Goal: Find specific page/section: Find specific page/section

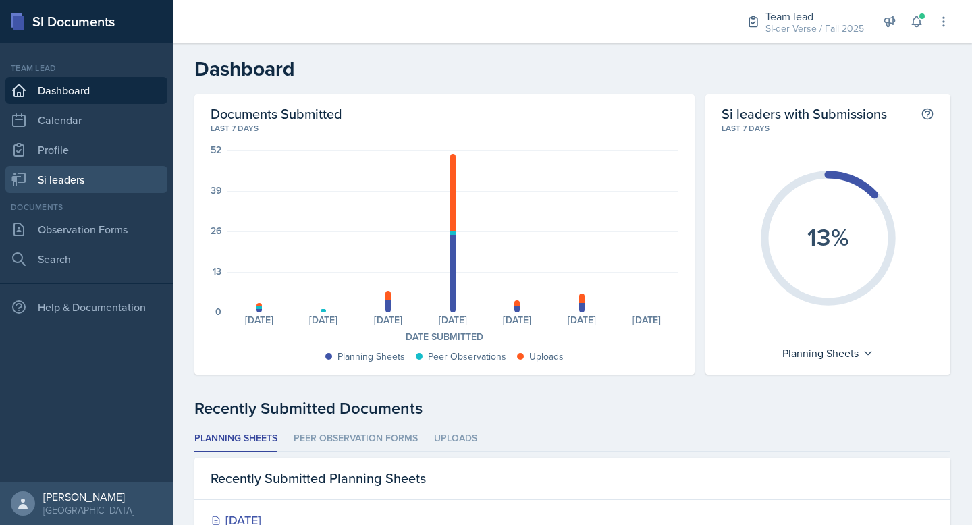
click at [101, 187] on link "Si leaders" at bounding box center [86, 179] width 162 height 27
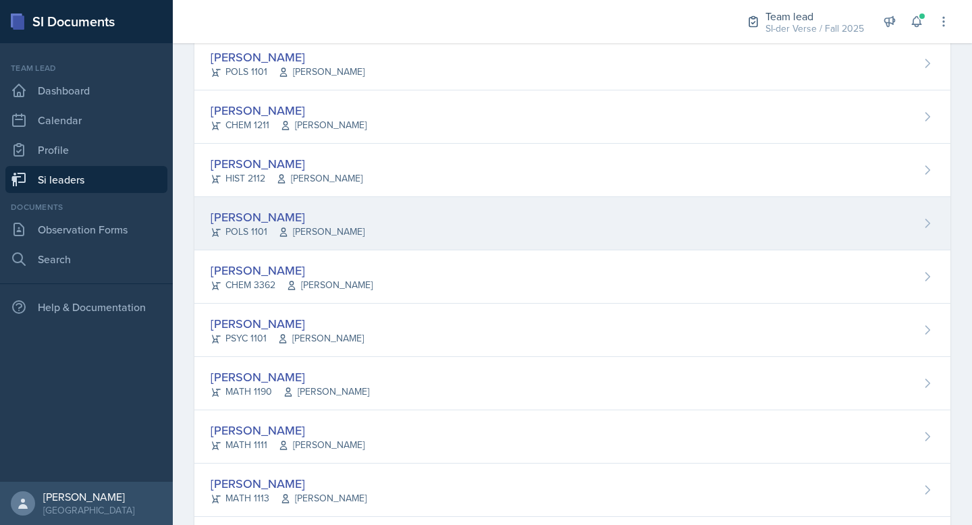
scroll to position [802, 0]
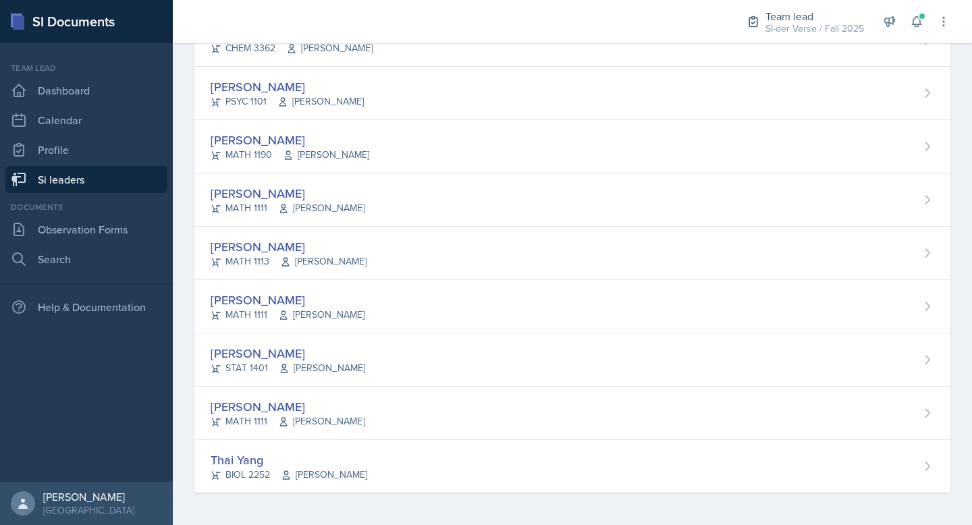
click at [336, 455] on div "Thai Yang" at bounding box center [289, 460] width 157 height 18
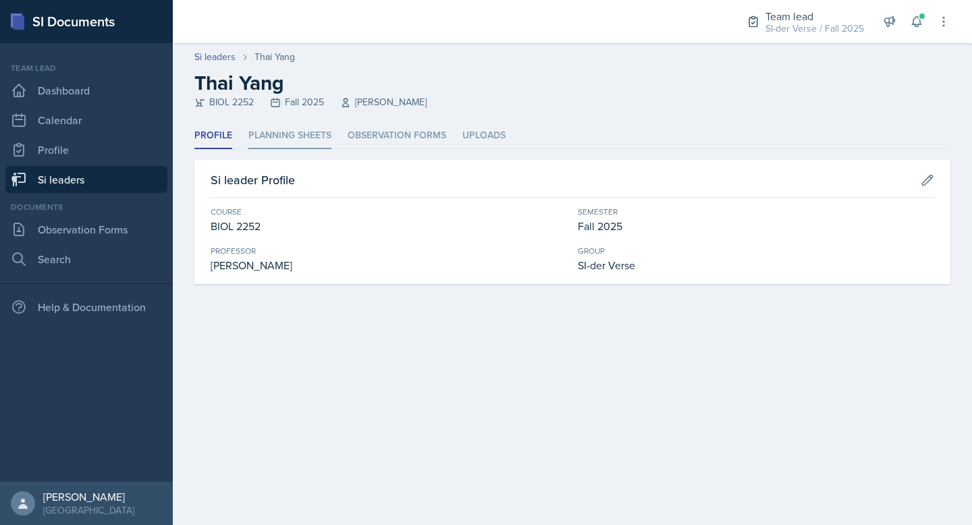
click at [283, 136] on li "Planning Sheets" at bounding box center [289, 136] width 83 height 26
